Goal: Task Accomplishment & Management: Use online tool/utility

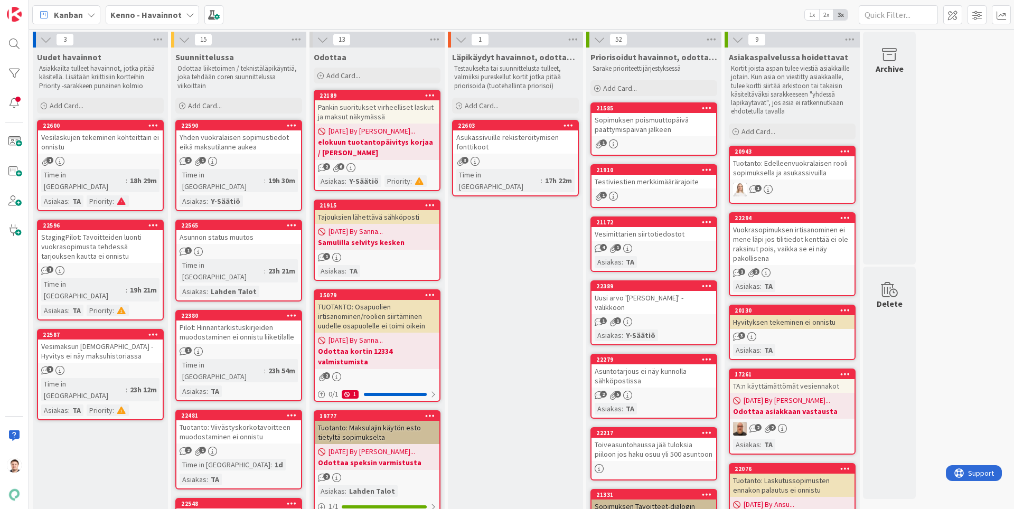
click at [139, 13] on b "Kenno - Havainnot" at bounding box center [145, 15] width 71 height 11
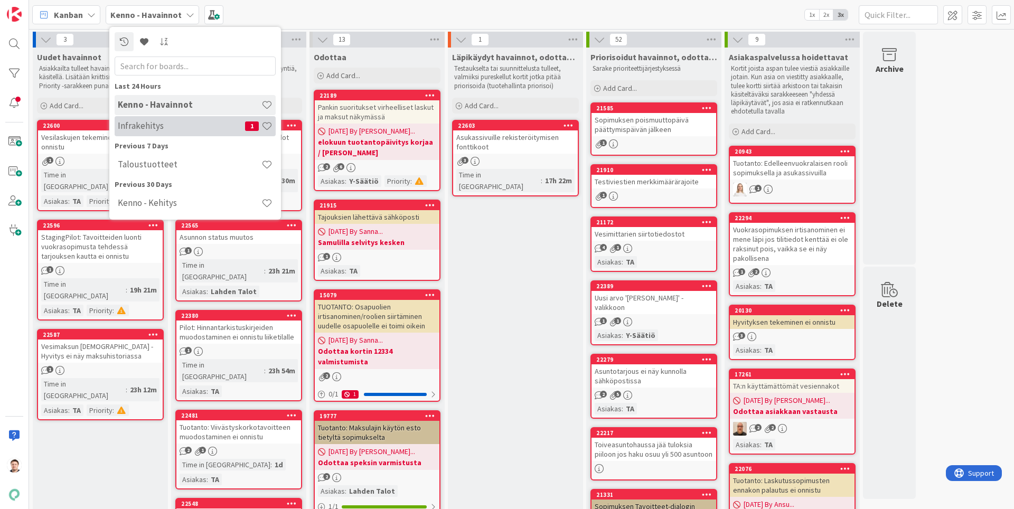
click at [167, 125] on h4 "Infrakehitys" at bounding box center [181, 125] width 127 height 11
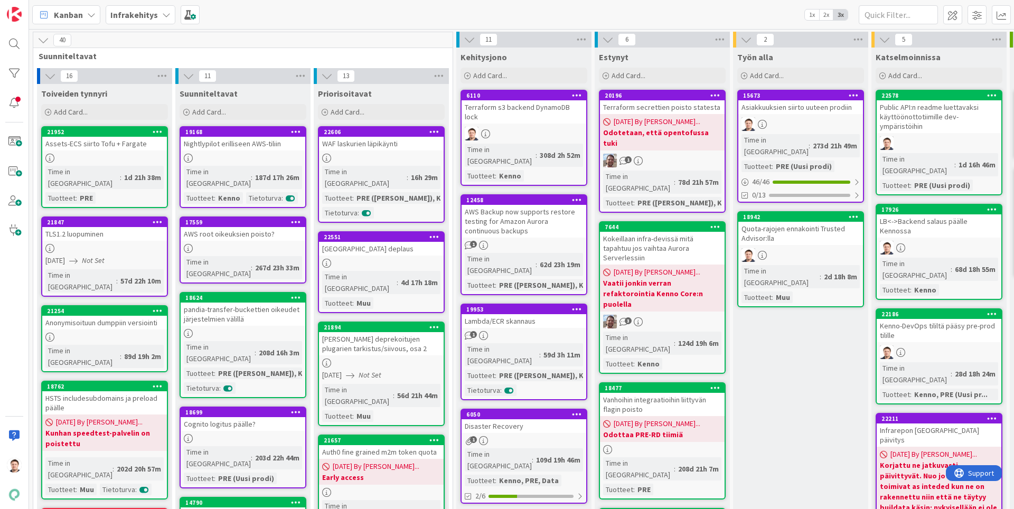
click at [798, 269] on div "Time in Column : 2d 18h 8m Tuotteet : Muu" at bounding box center [800, 284] width 118 height 38
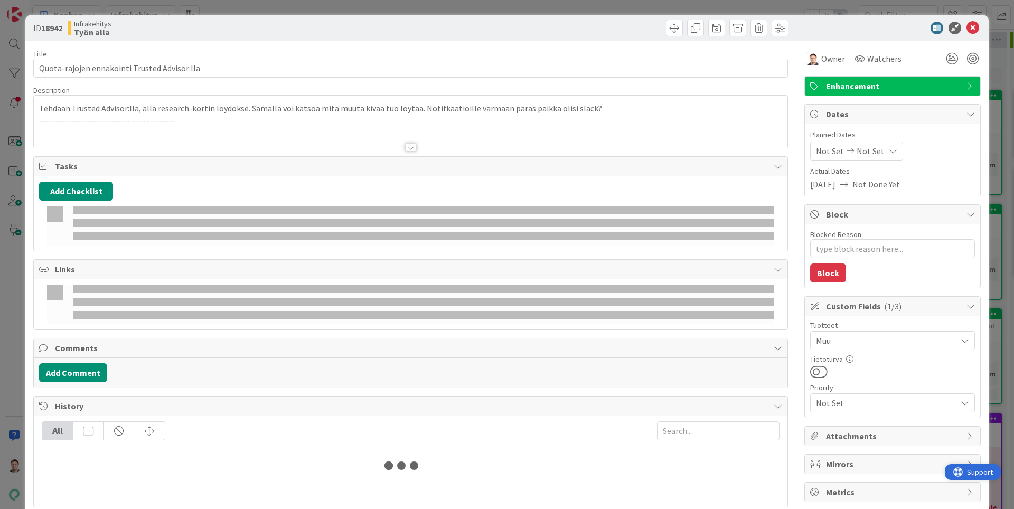
type textarea "x"
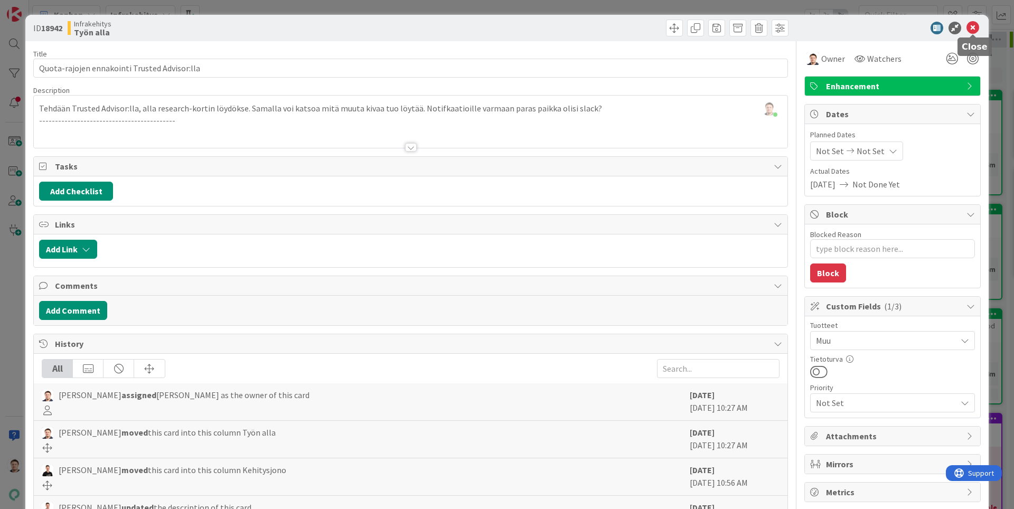
click at [974, 23] on icon at bounding box center [972, 28] width 13 height 13
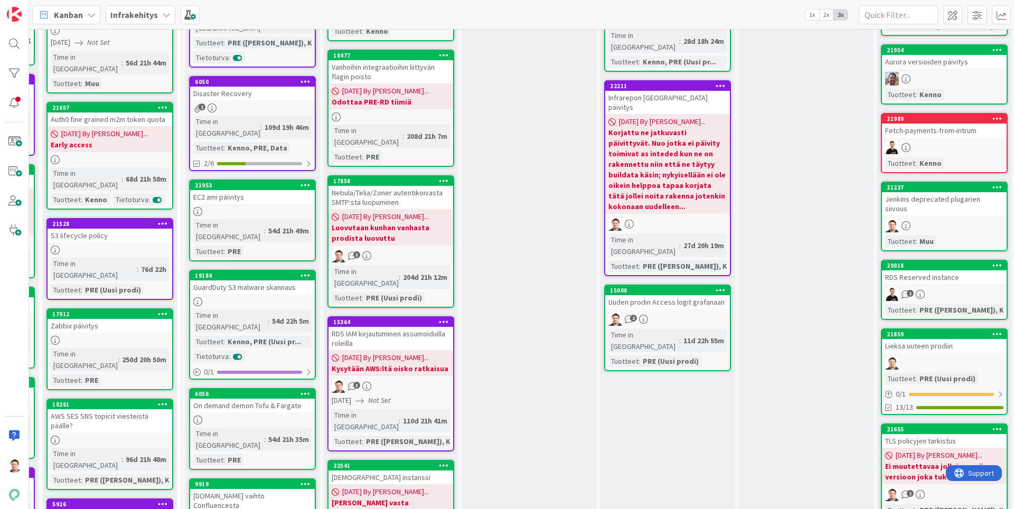
scroll to position [0, 271]
